Goal: Transaction & Acquisition: Purchase product/service

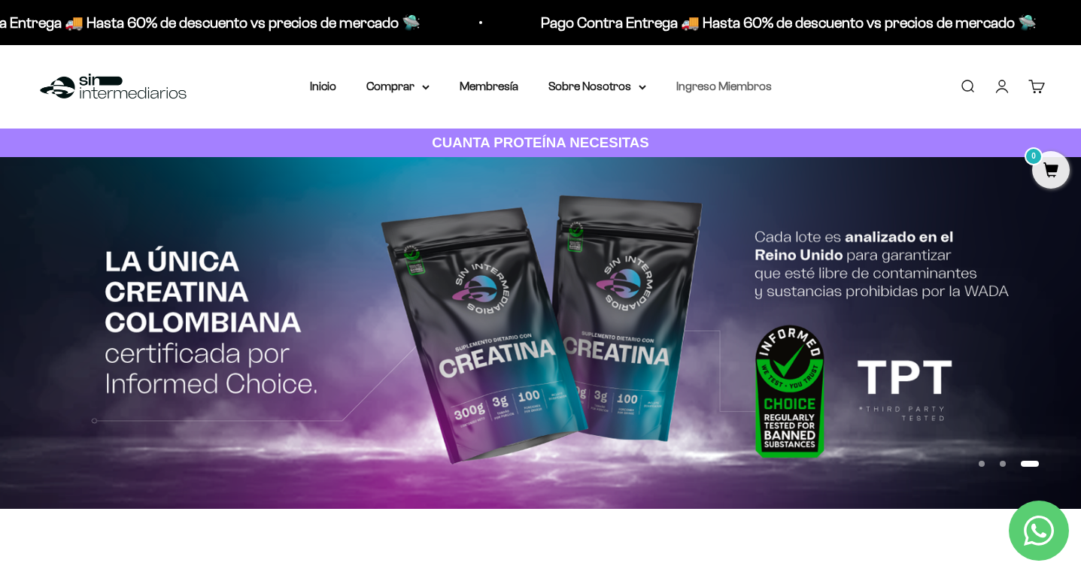
click at [720, 88] on link "Ingreso Miembros" at bounding box center [724, 86] width 96 height 13
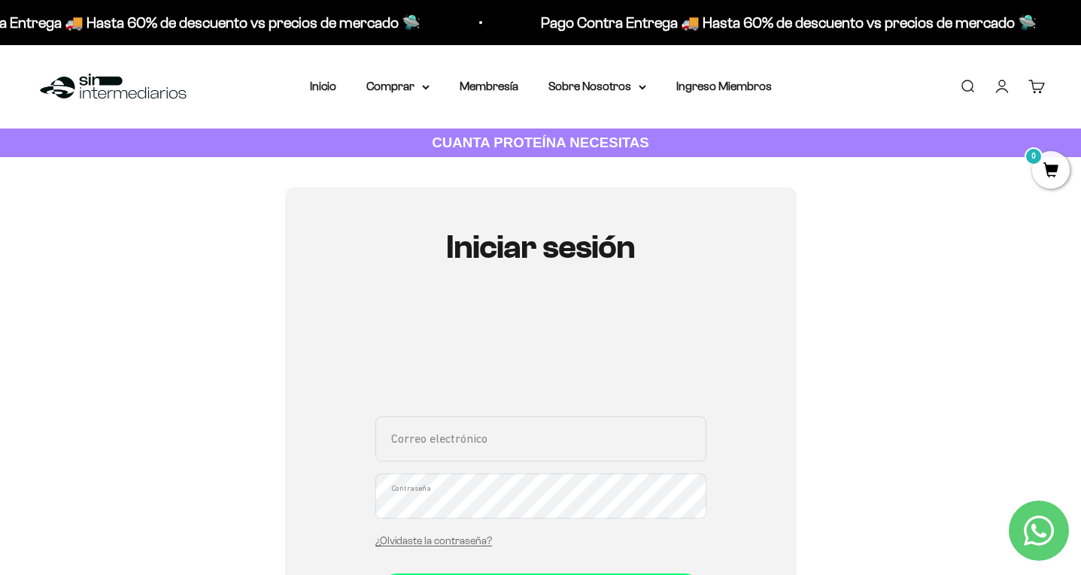
type input "jsego12@hotmail.com"
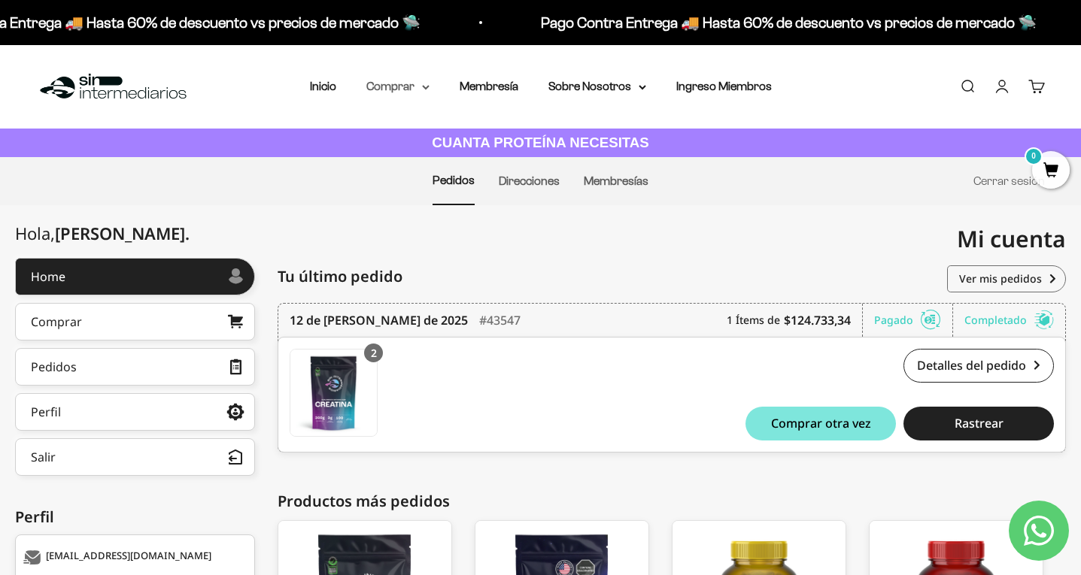
click at [390, 90] on summary "Comprar" at bounding box center [397, 87] width 63 height 20
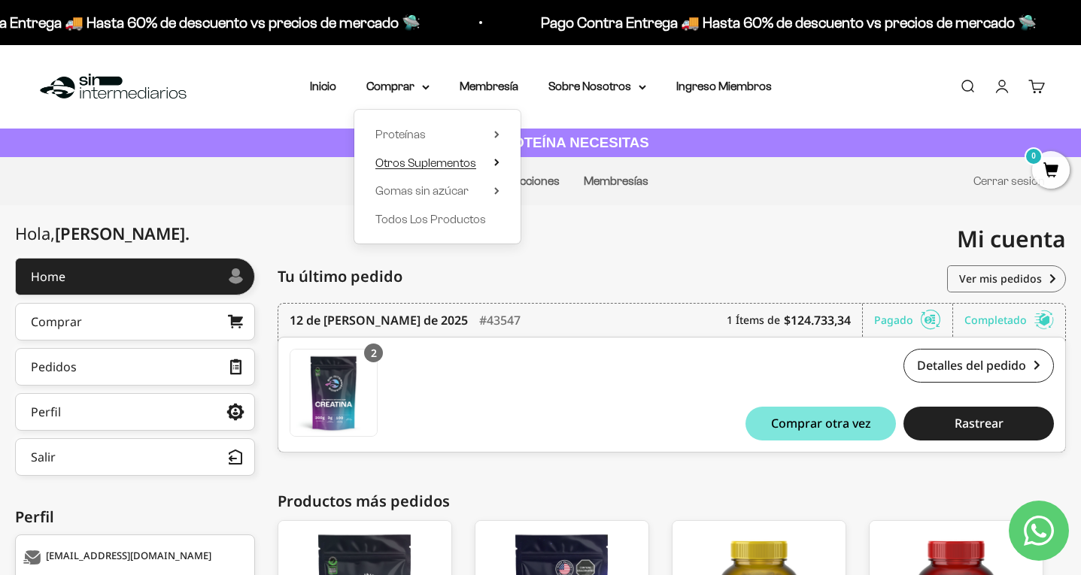
click at [440, 163] on span "Otros Suplementos" at bounding box center [425, 162] width 101 height 13
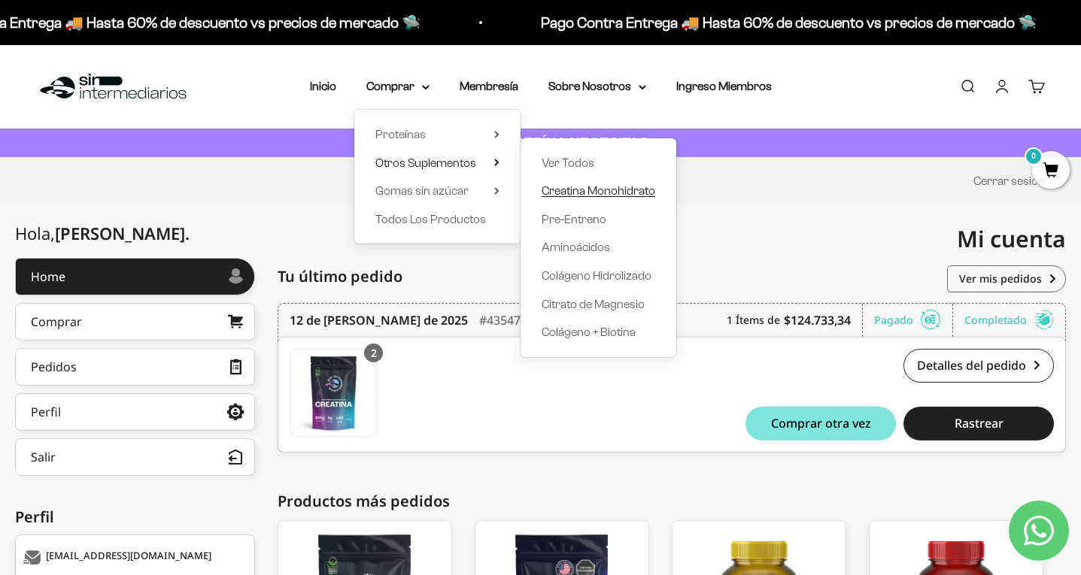
click at [564, 191] on span "Creatina Monohidrato" at bounding box center [599, 190] width 114 height 13
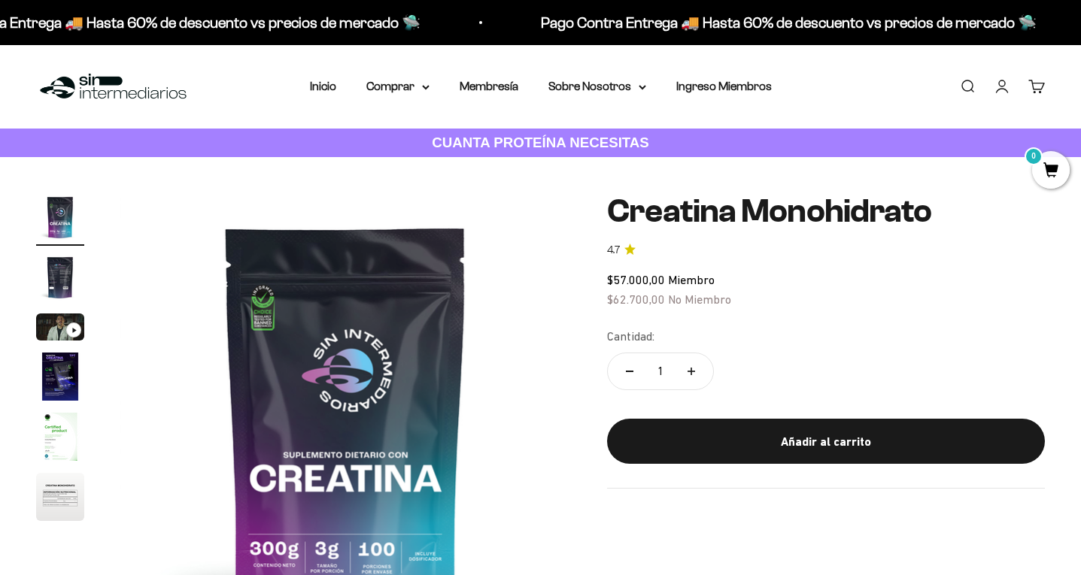
click at [696, 366] on button "Aumentar cantidad" at bounding box center [691, 371] width 44 height 36
type input "2"
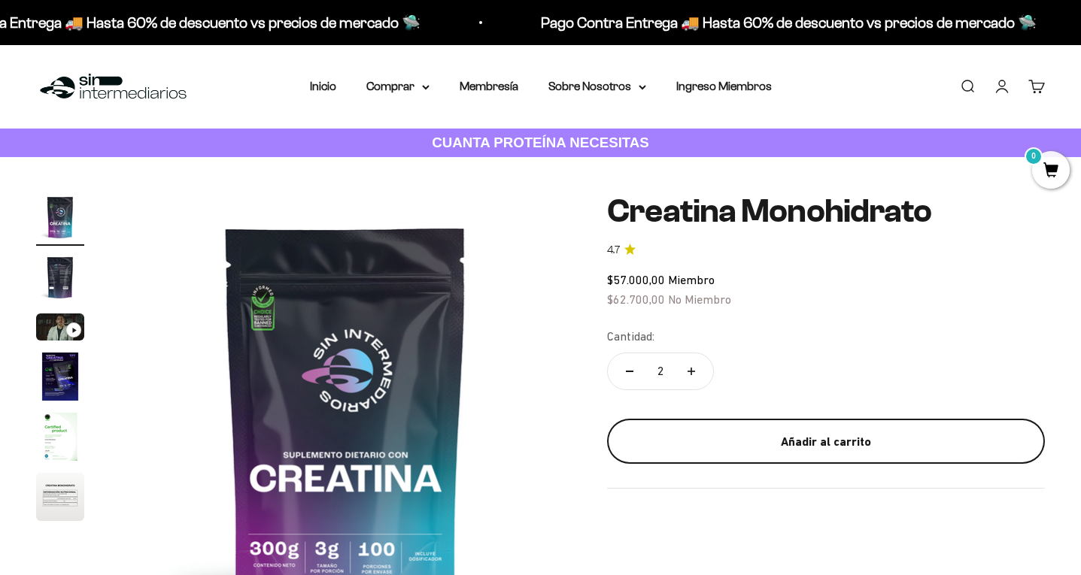
click at [749, 441] on div "Añadir al carrito" at bounding box center [826, 442] width 378 height 20
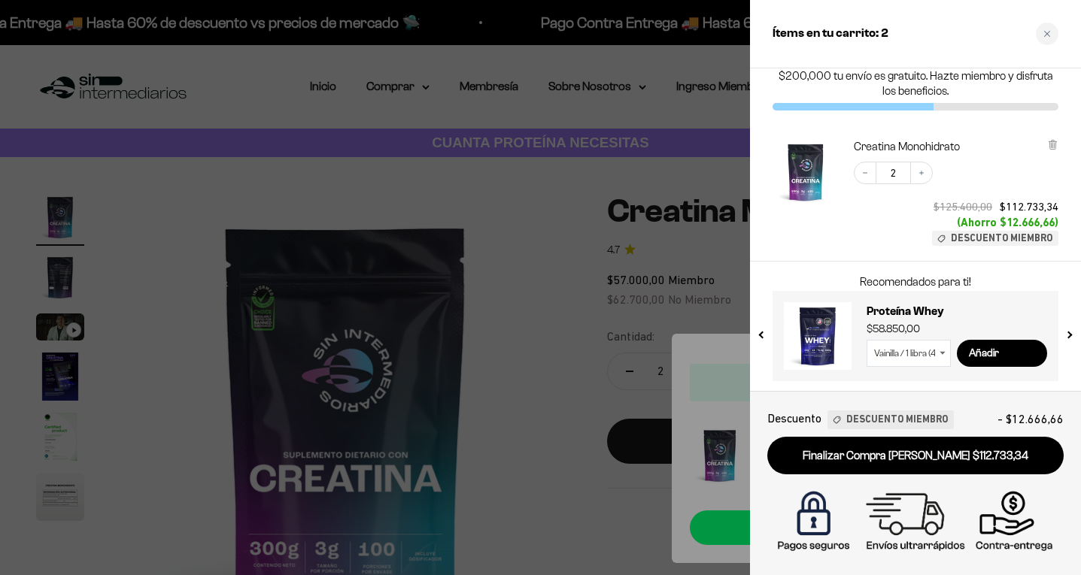
click at [560, 229] on div at bounding box center [540, 287] width 1081 height 575
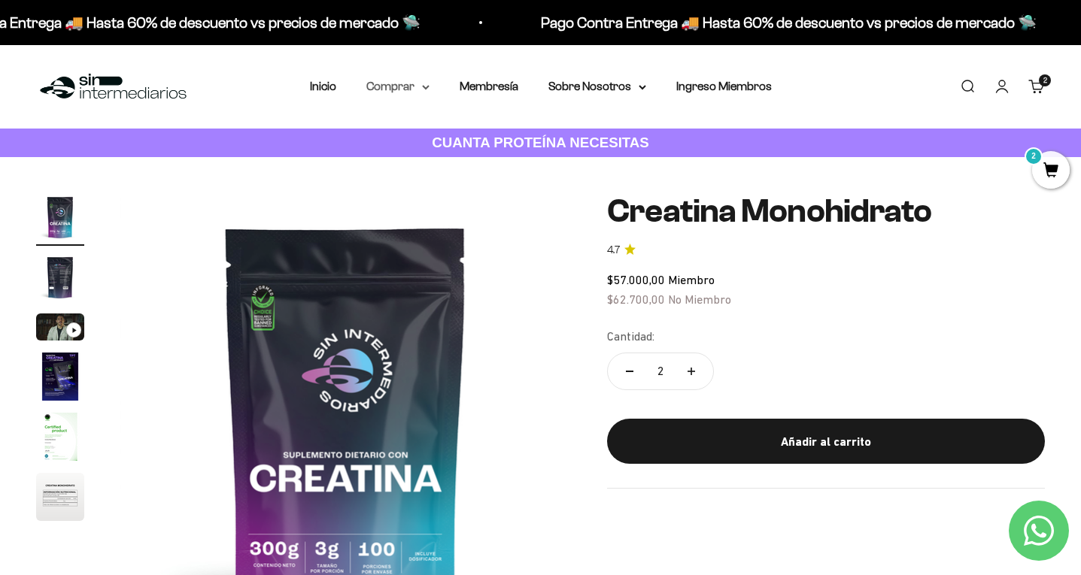
click at [412, 87] on summary "Comprar" at bounding box center [397, 87] width 63 height 20
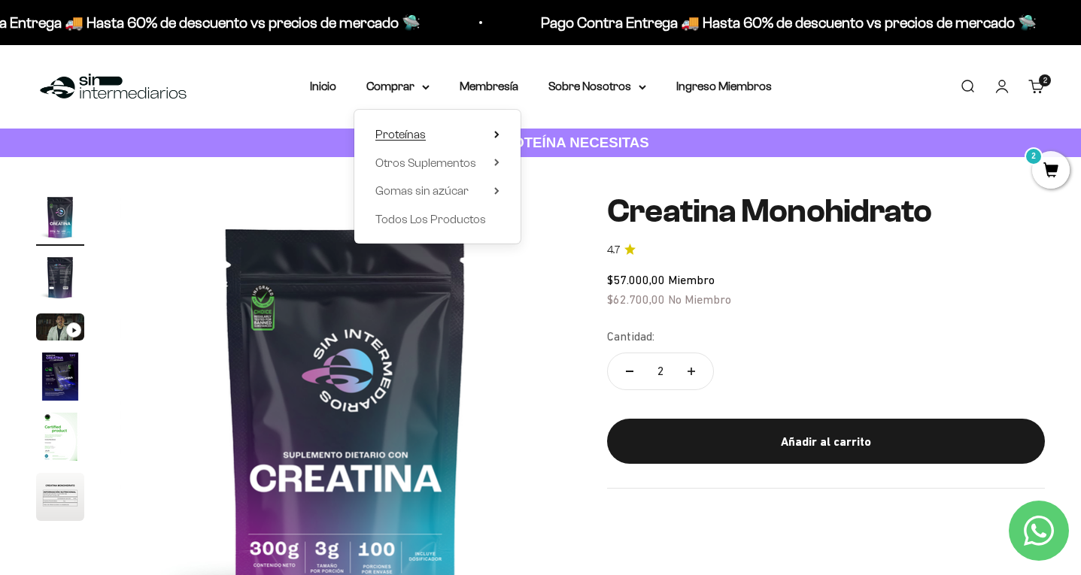
click at [423, 134] on summary "Proteínas" at bounding box center [437, 135] width 124 height 20
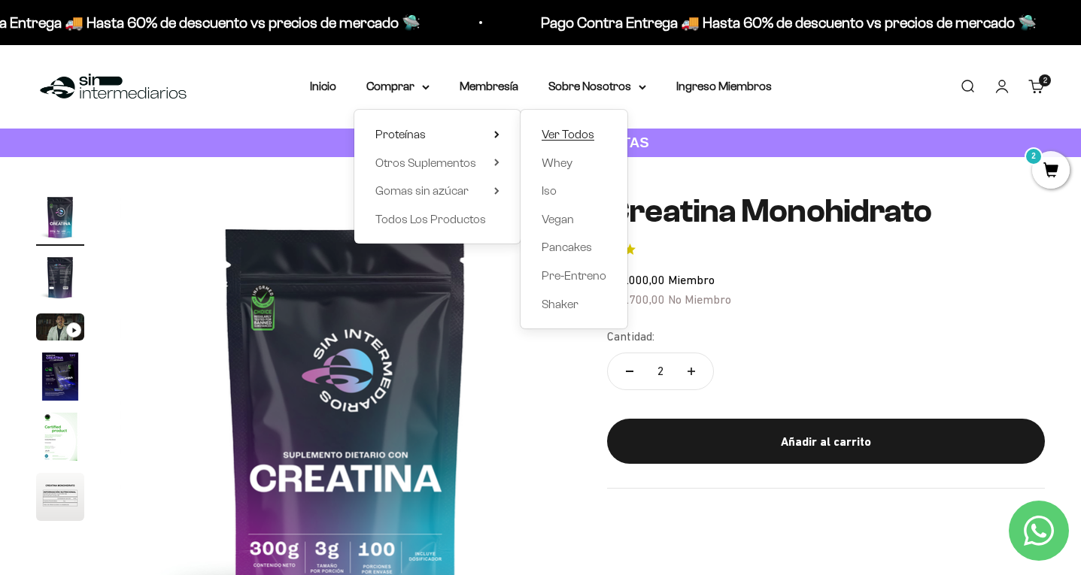
click at [554, 134] on span "Ver Todos" at bounding box center [568, 134] width 53 height 13
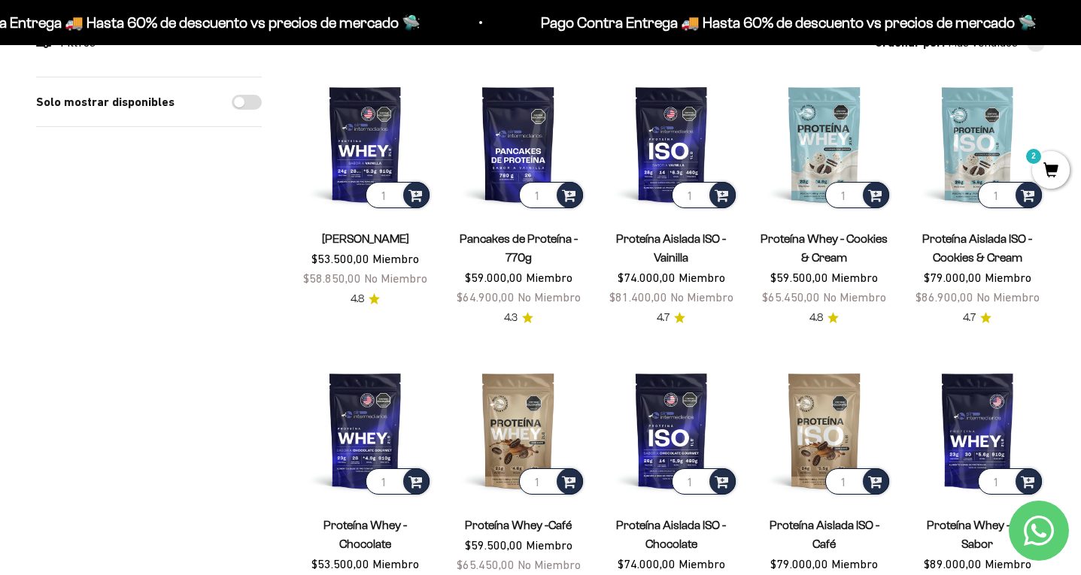
scroll to position [160, 0]
click at [419, 198] on span at bounding box center [415, 194] width 14 height 17
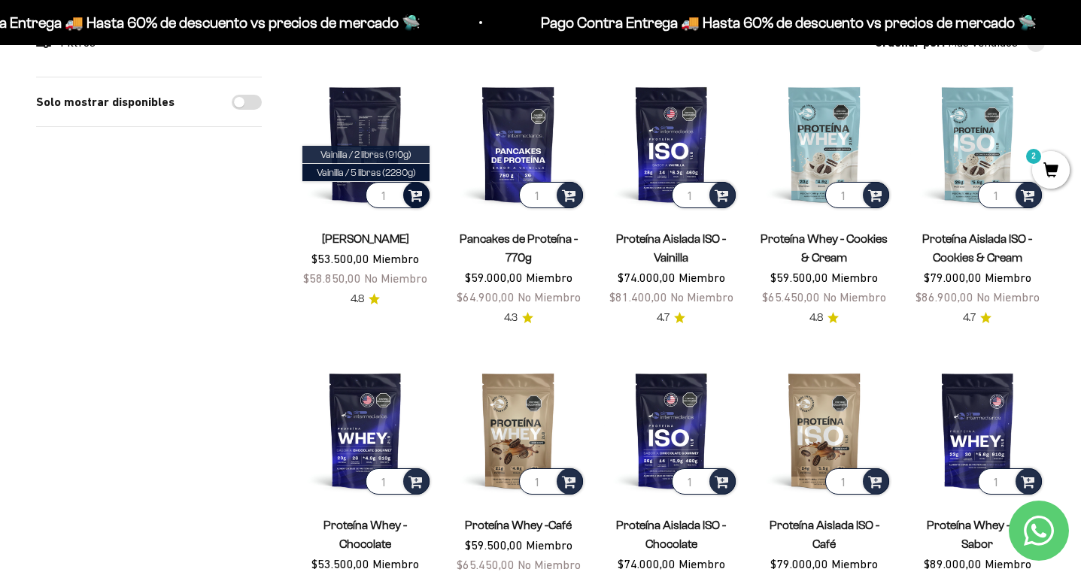
click at [378, 151] on span "Vainilla / 2 libras (910g)" at bounding box center [365, 154] width 91 height 11
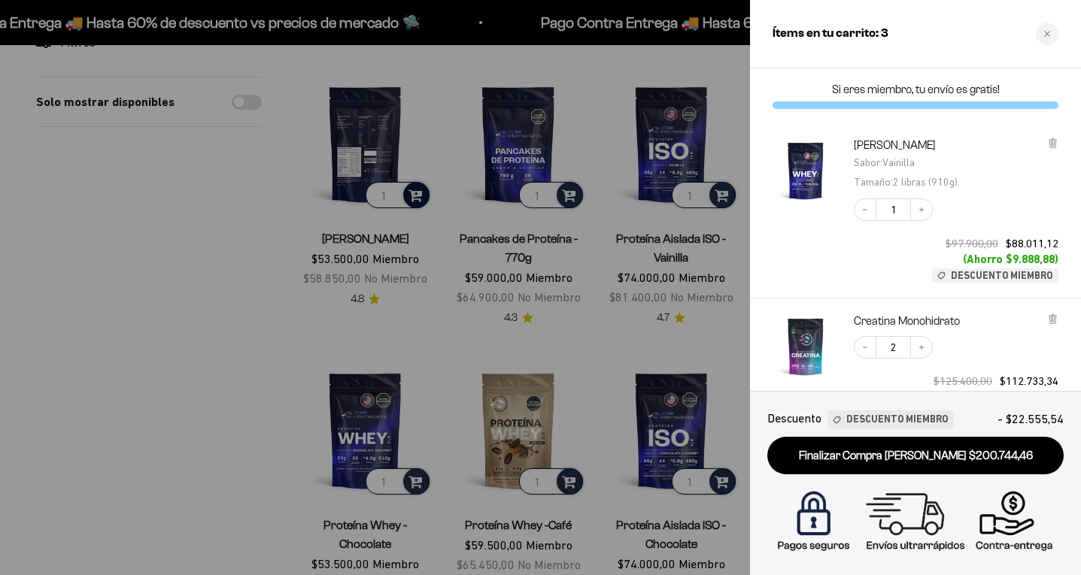
scroll to position [0, 0]
click at [345, 184] on div at bounding box center [540, 287] width 1081 height 575
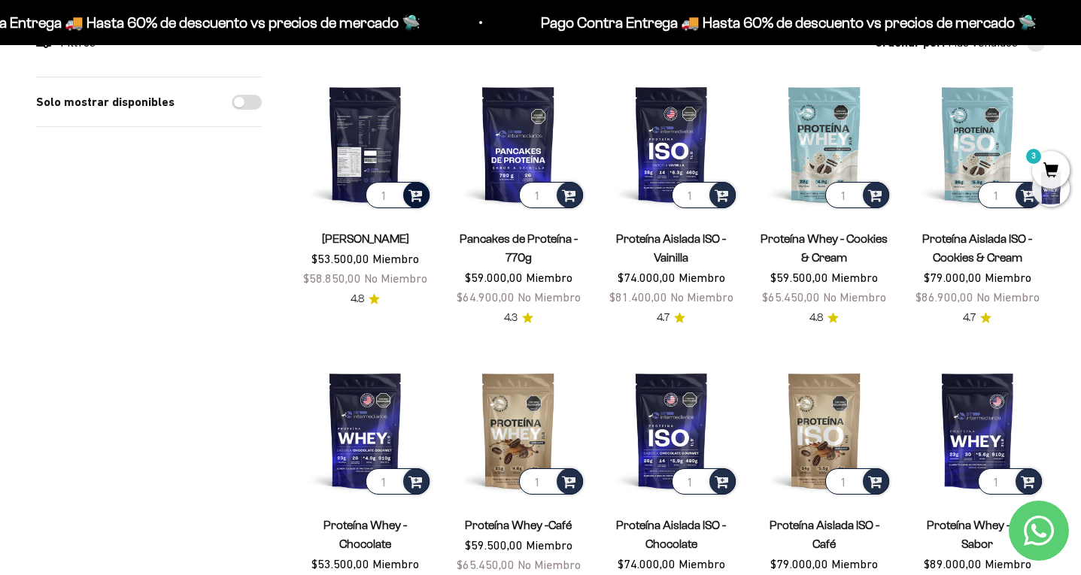
click at [417, 193] on span at bounding box center [415, 194] width 14 height 17
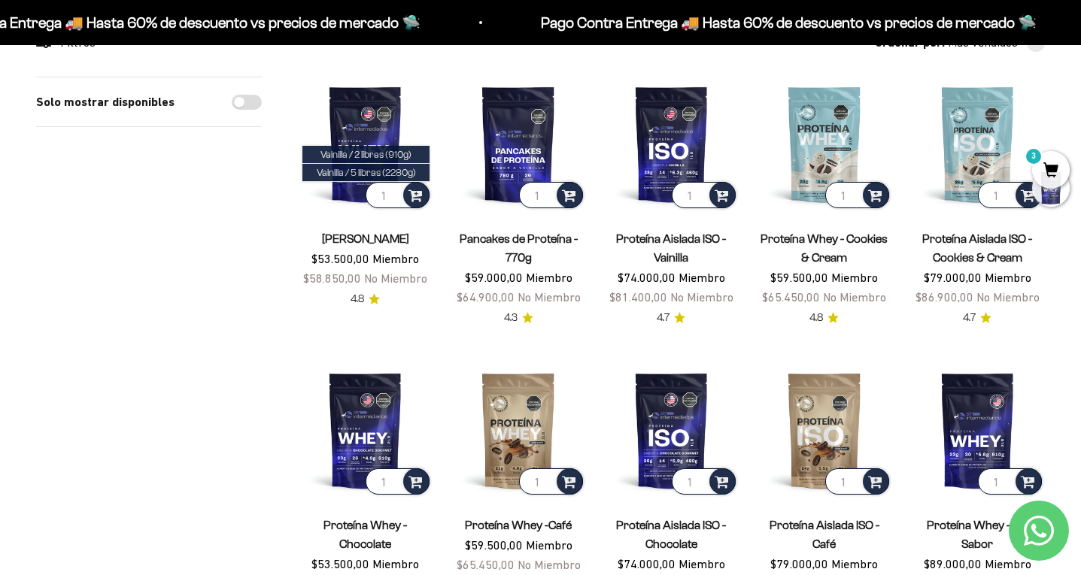
click at [310, 338] on product-list "1 Vainilla / 2 libras (910g) Vainilla / 5 libras (2280g) Proteína Whey - Vainil…" at bounding box center [671, 489] width 747 height 824
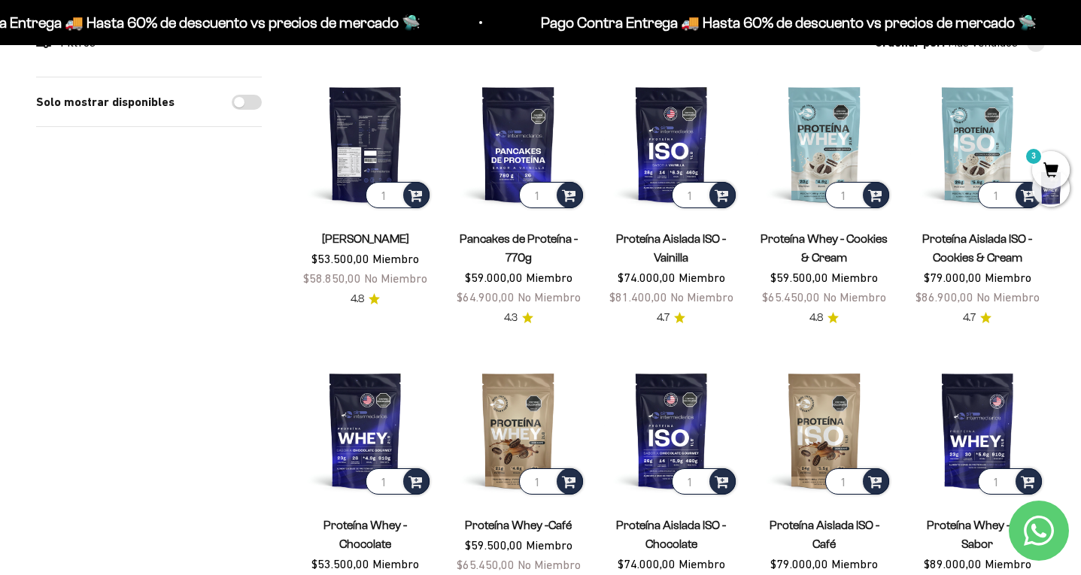
click at [366, 166] on img at bounding box center [365, 144] width 135 height 135
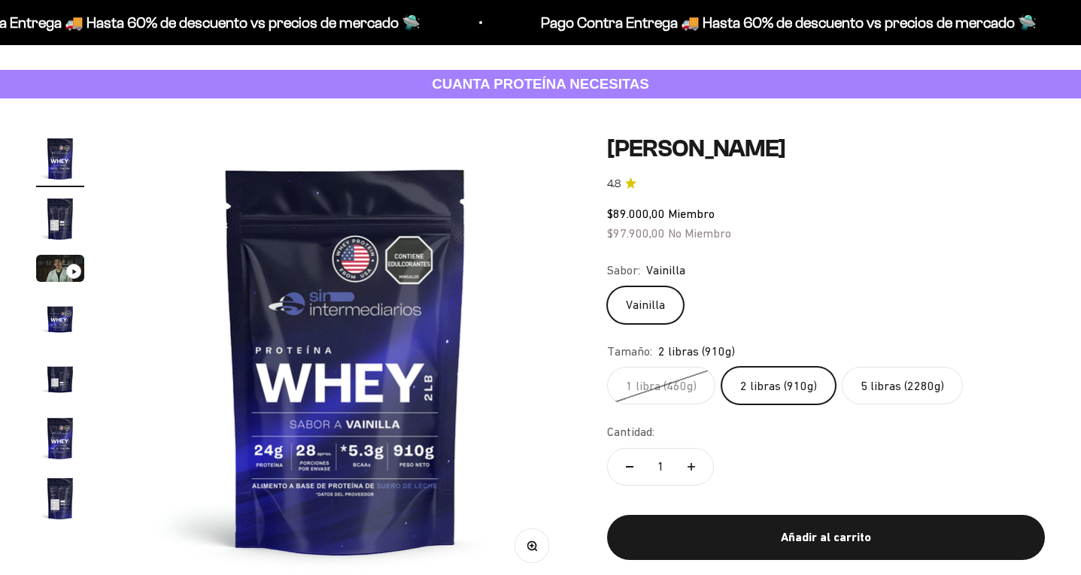
scroll to position [61, 0]
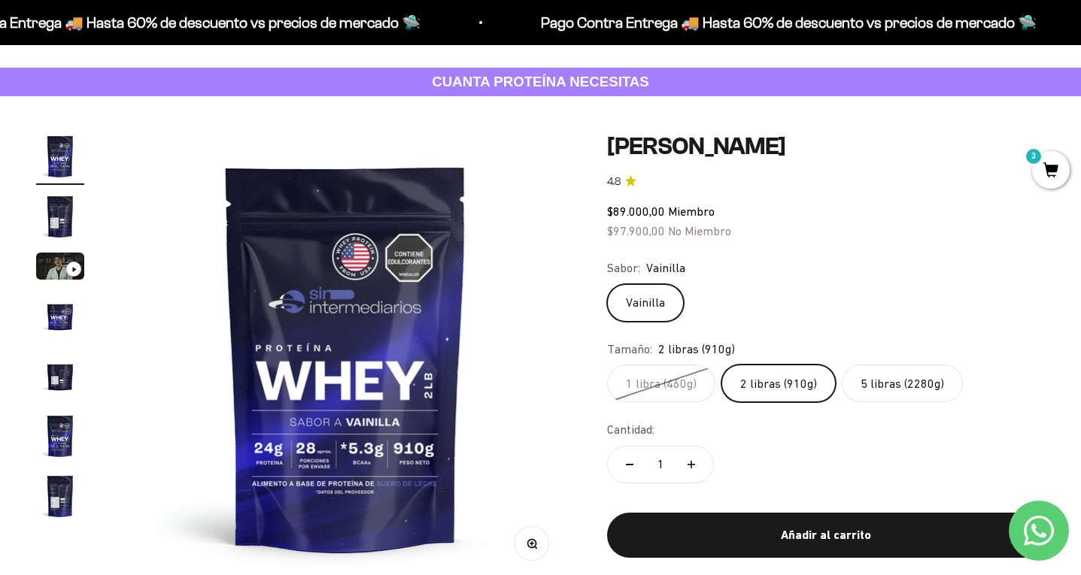
click at [879, 371] on label "5 libras (2280g)" at bounding box center [902, 384] width 121 height 38
click at [607, 365] on input "5 libras (2280g)" at bounding box center [606, 364] width 1 height 1
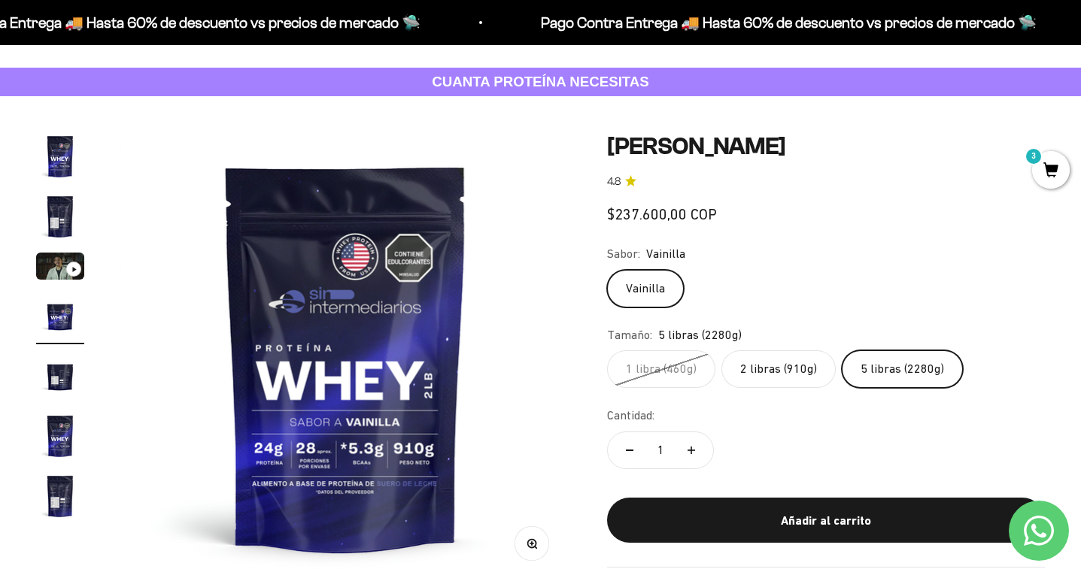
scroll to position [0, 1406]
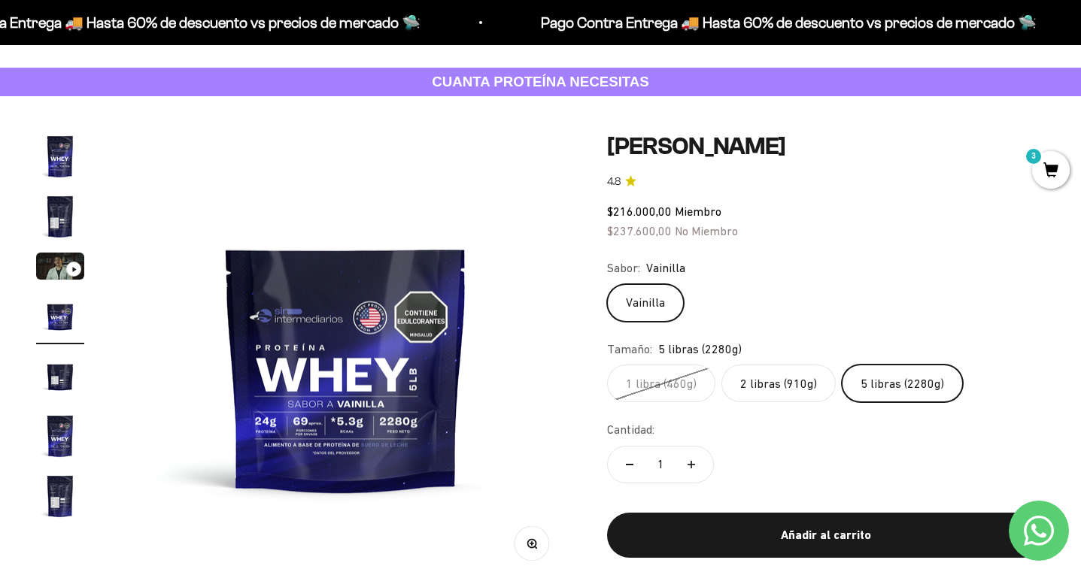
click at [789, 378] on label "2 libras (910g)" at bounding box center [778, 384] width 114 height 38
click at [607, 365] on input "2 libras (910g)" at bounding box center [606, 364] width 1 height 1
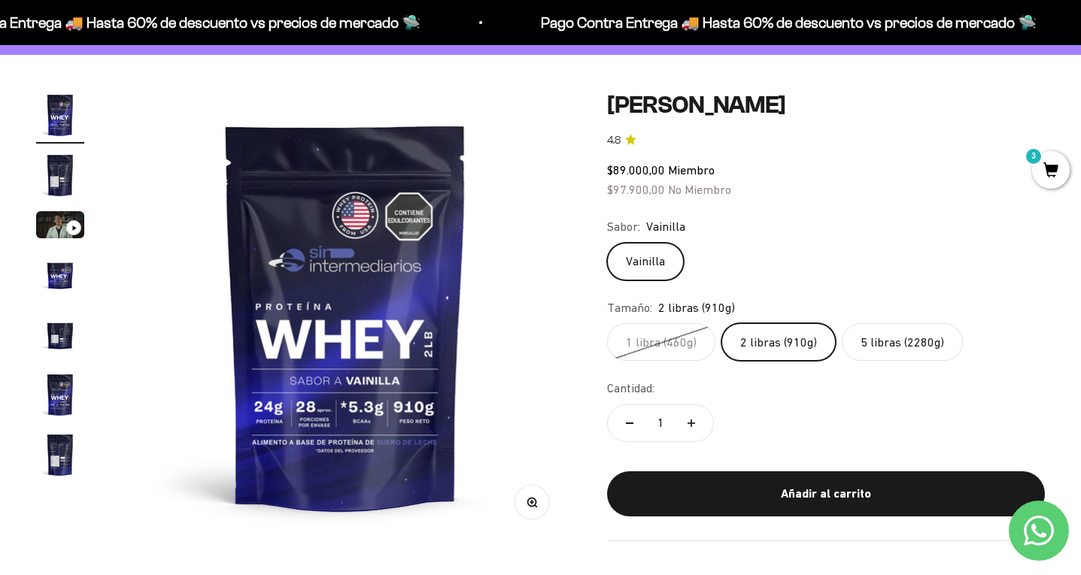
scroll to position [128, 0]
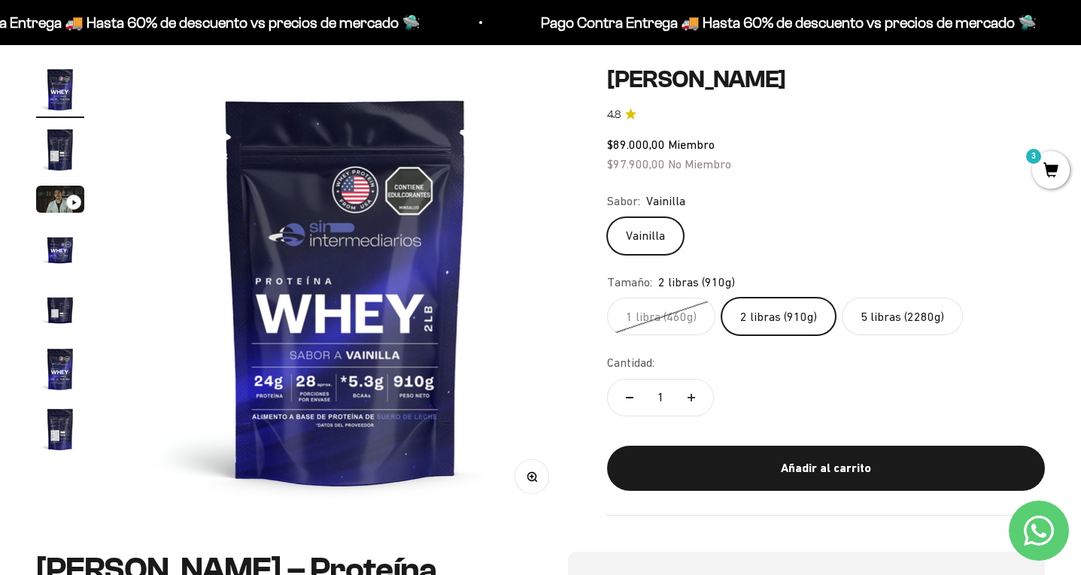
click at [1048, 173] on span "3" at bounding box center [1051, 170] width 38 height 38
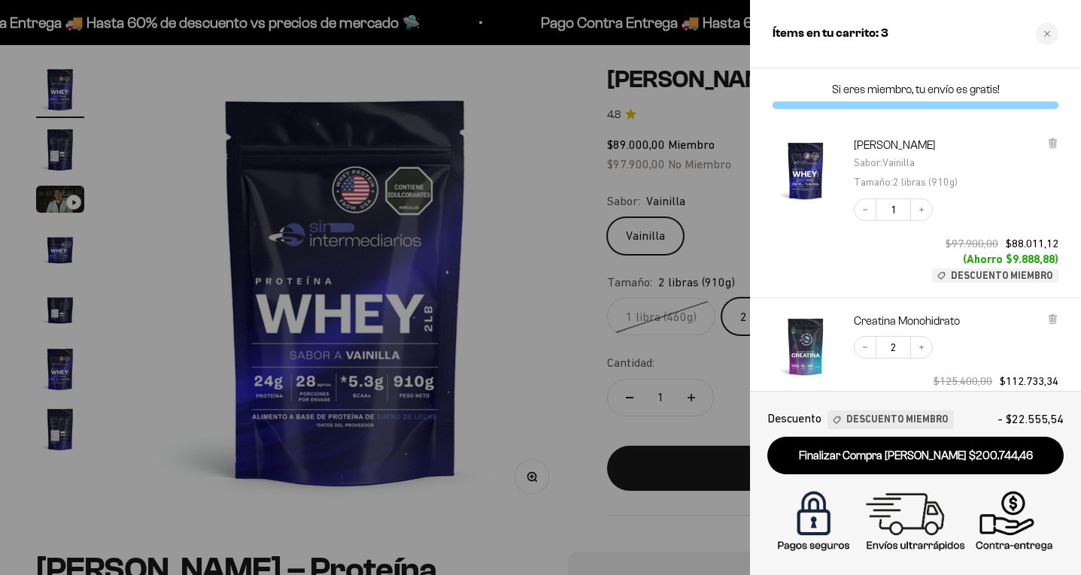
scroll to position [0, 0]
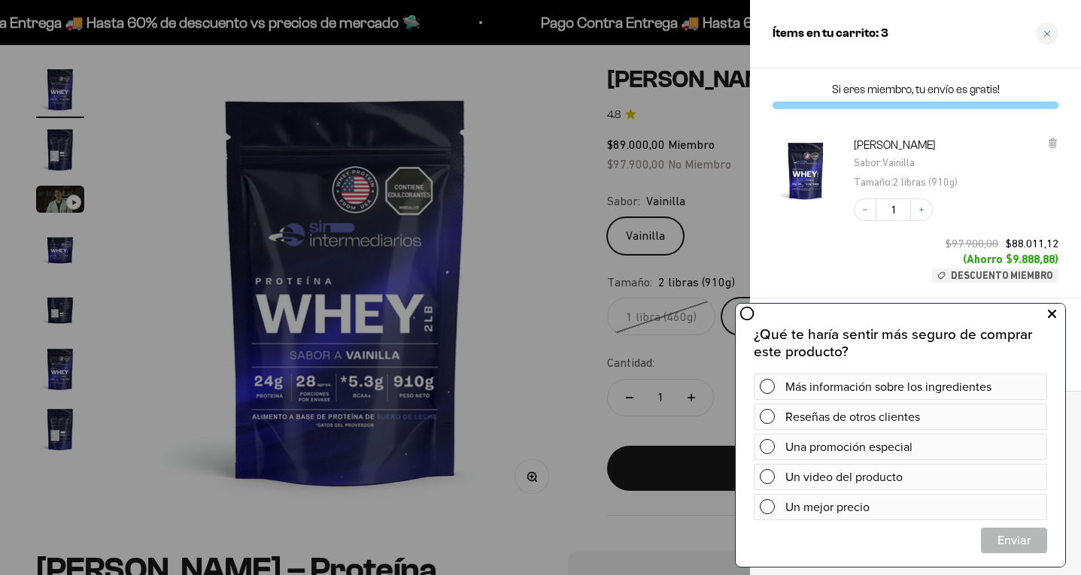
click at [1052, 312] on icon at bounding box center [1052, 315] width 8 height 20
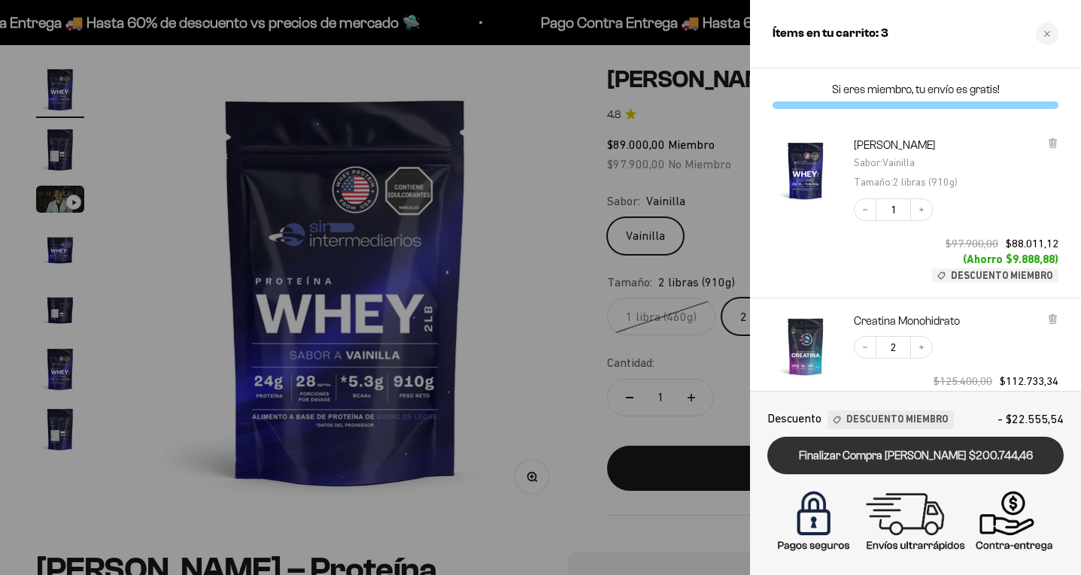
click at [909, 459] on link "Finalizar Compra [PERSON_NAME] $200.744,46" at bounding box center [915, 456] width 296 height 38
